Goal: Transaction & Acquisition: Purchase product/service

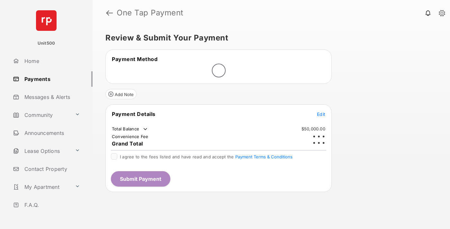
click at [321, 111] on span "Edit" at bounding box center [321, 113] width 8 height 5
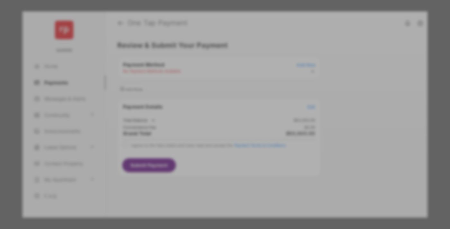
click at [213, 124] on div "Other Amount" at bounding box center [213, 129] width 104 height 11
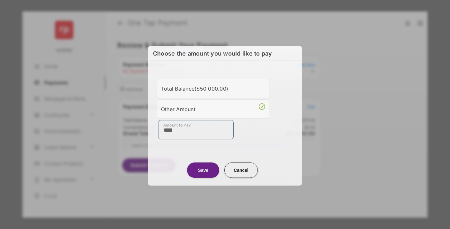
type input "****"
click at [203, 169] on button "Save" at bounding box center [203, 169] width 32 height 15
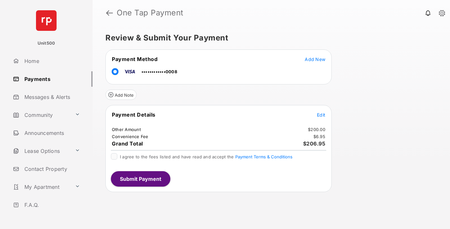
click at [321, 115] on span "Edit" at bounding box center [321, 114] width 8 height 5
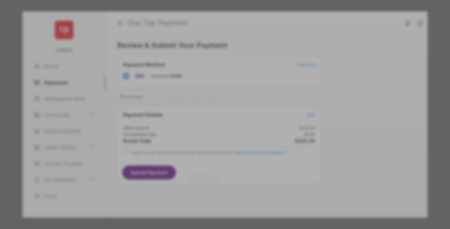
click at [203, 178] on button "Save" at bounding box center [203, 179] width 32 height 15
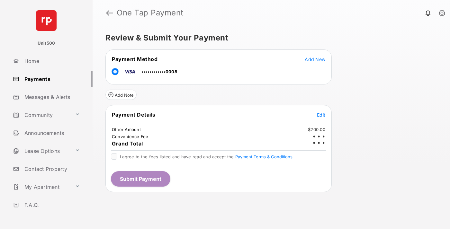
click at [140, 179] on button "Submit Payment" at bounding box center [140, 178] width 59 height 15
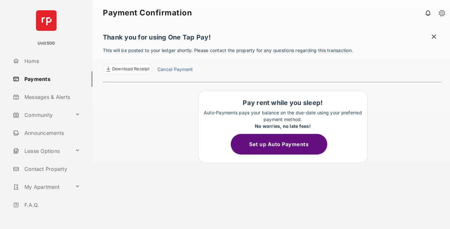
click at [434, 37] on span at bounding box center [433, 37] width 6 height 8
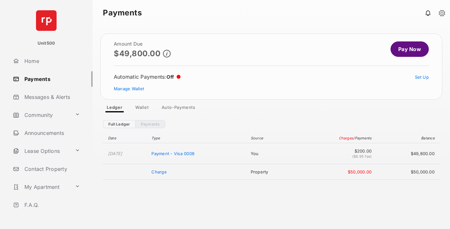
click at [129, 89] on link "Manage Wallet" at bounding box center [129, 88] width 30 height 5
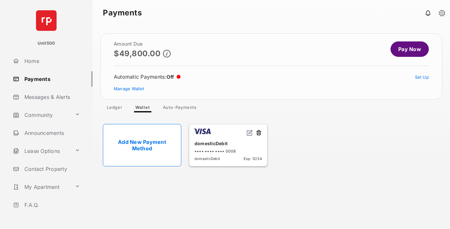
click at [259, 133] on button at bounding box center [258, 132] width 6 height 7
